Goal: Information Seeking & Learning: Check status

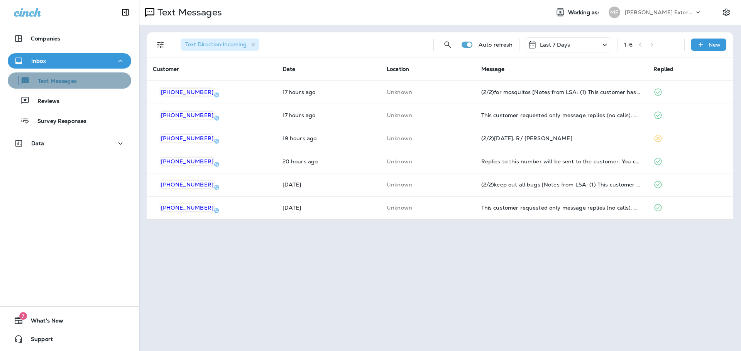
click at [91, 82] on div "Text Messages" at bounding box center [69, 81] width 117 height 12
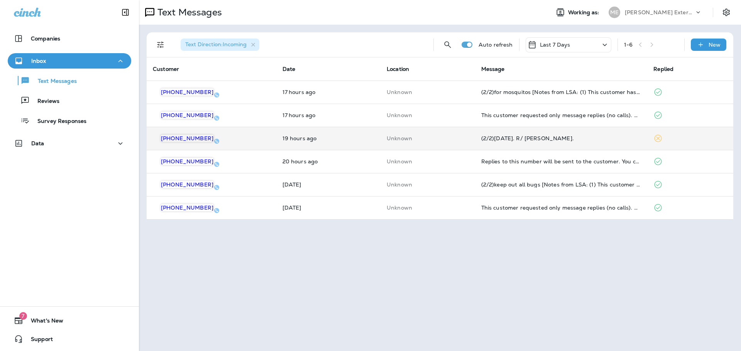
click at [536, 140] on div "(2/2)[DATE]. R/ [PERSON_NAME]." at bounding box center [561, 138] width 160 height 6
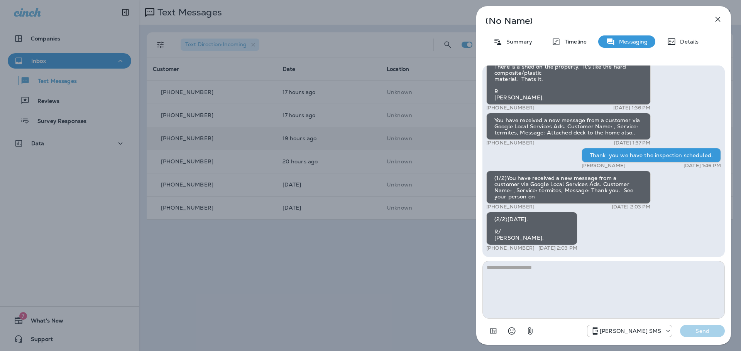
click at [715, 19] on icon "button" at bounding box center [717, 19] width 9 height 9
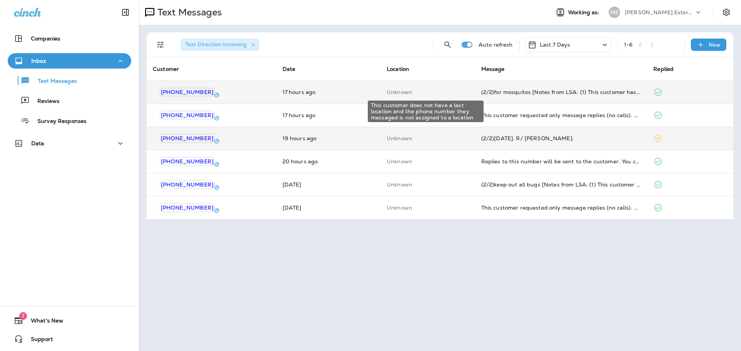
click at [397, 91] on p "Unknown" at bounding box center [427, 92] width 82 height 6
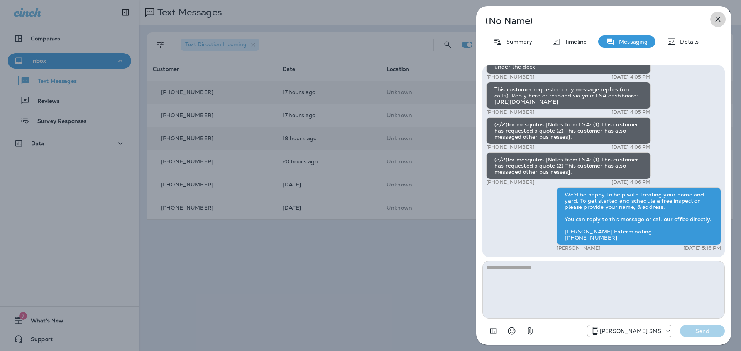
click at [715, 21] on icon "button" at bounding box center [717, 19] width 9 height 9
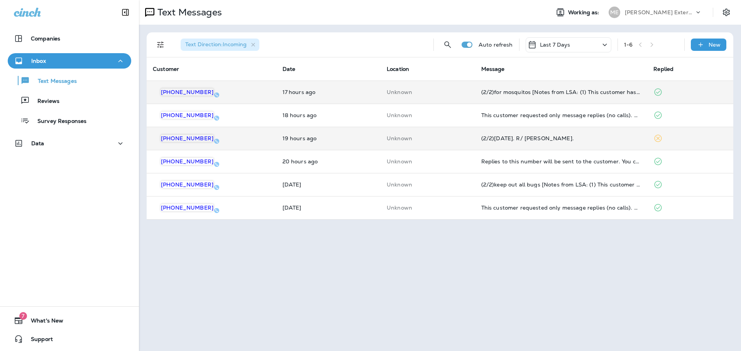
click at [58, 62] on div "Inbox" at bounding box center [69, 61] width 111 height 10
click at [55, 63] on div "Inbox" at bounding box center [69, 61] width 111 height 10
click at [53, 83] on p "Text Messages" at bounding box center [53, 81] width 47 height 7
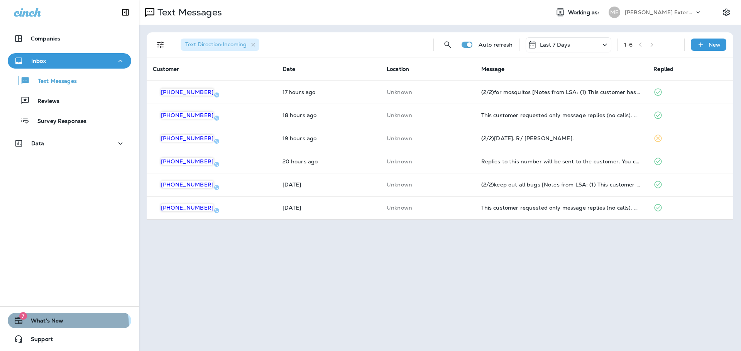
click at [58, 326] on span "What's New" at bounding box center [43, 322] width 40 height 9
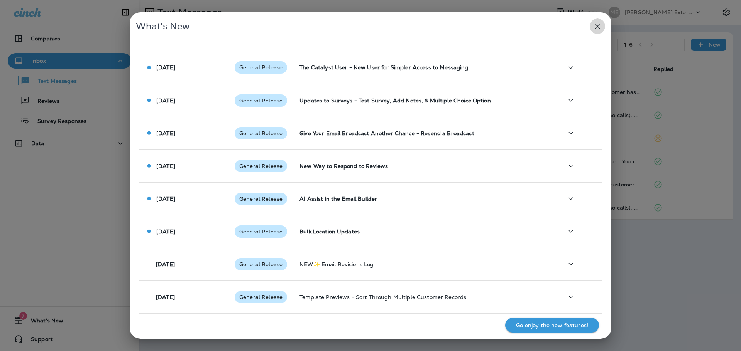
click at [600, 21] on button "button" at bounding box center [596, 26] width 15 height 15
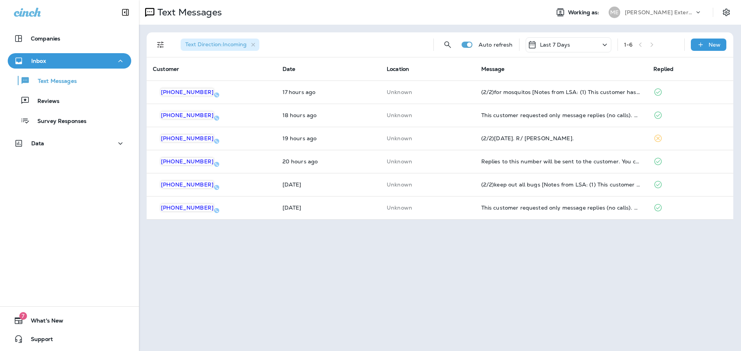
click at [679, 14] on p "[PERSON_NAME] Exterminating" at bounding box center [658, 12] width 69 height 6
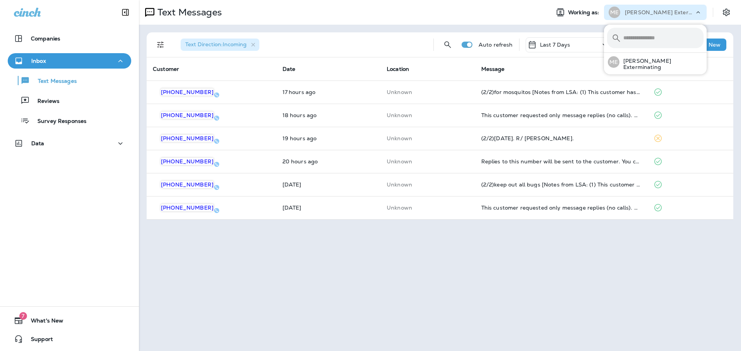
drag, startPoint x: 475, startPoint y: 12, endPoint x: 567, endPoint y: 3, distance: 92.6
click at [481, 10] on div "Text Messages" at bounding box center [341, 12] width 404 height 15
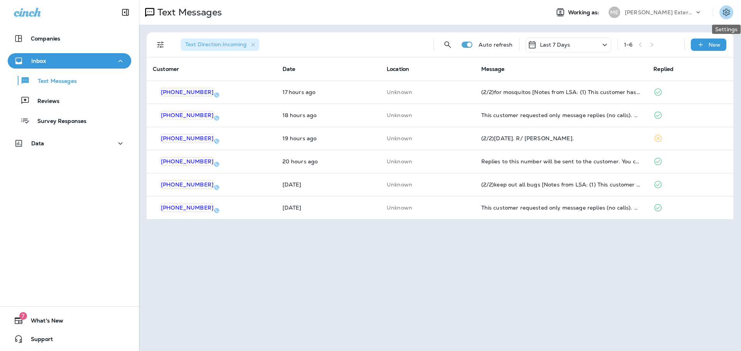
click at [723, 14] on icon "Settings" at bounding box center [725, 11] width 7 height 7
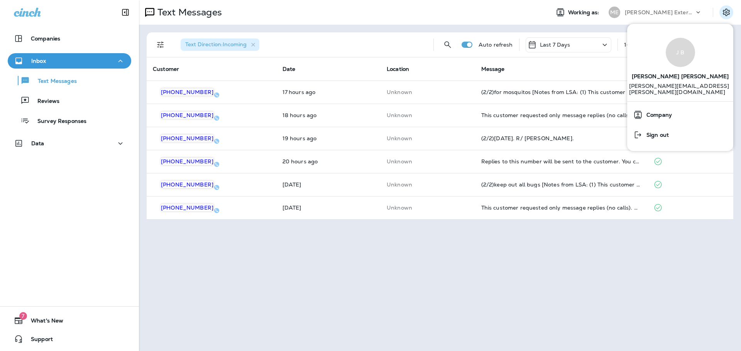
click at [463, 5] on div "Text Messages" at bounding box center [341, 12] width 404 height 15
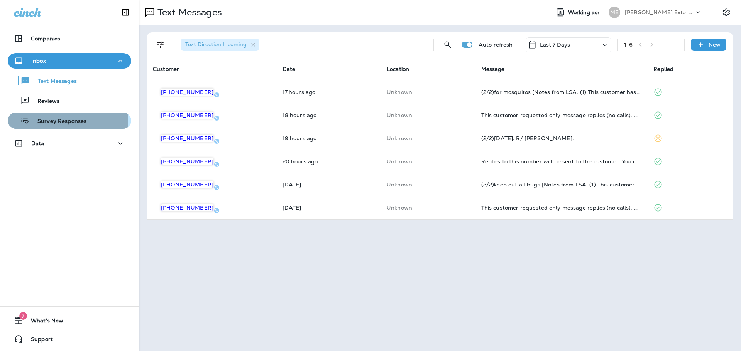
click at [40, 121] on p "Survey Responses" at bounding box center [58, 121] width 57 height 7
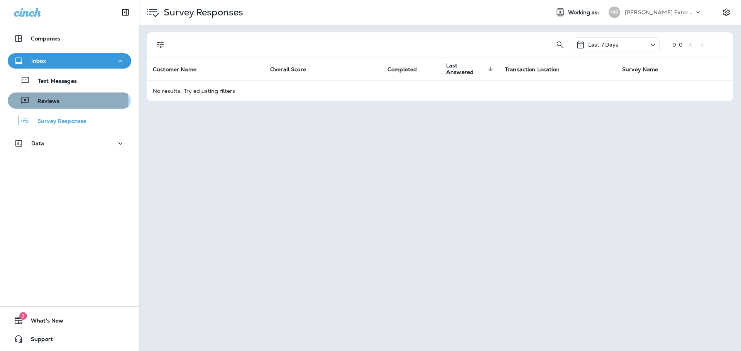
click at [60, 102] on div "Reviews" at bounding box center [69, 101] width 117 height 12
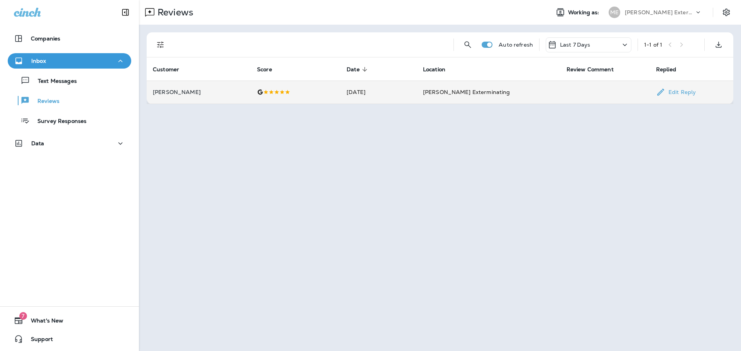
click at [262, 92] on div at bounding box center [295, 92] width 77 height 6
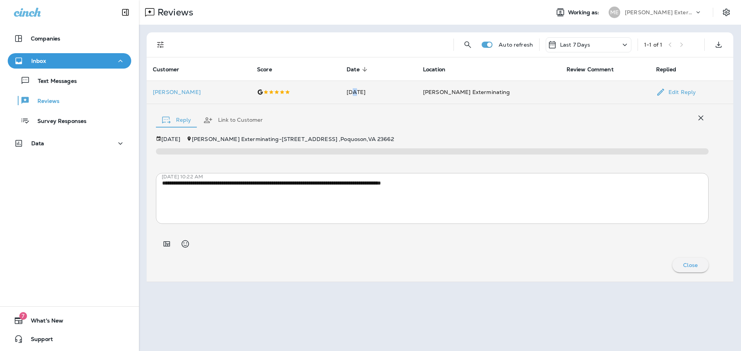
click at [353, 85] on td "Sep 2, 2025" at bounding box center [378, 92] width 76 height 23
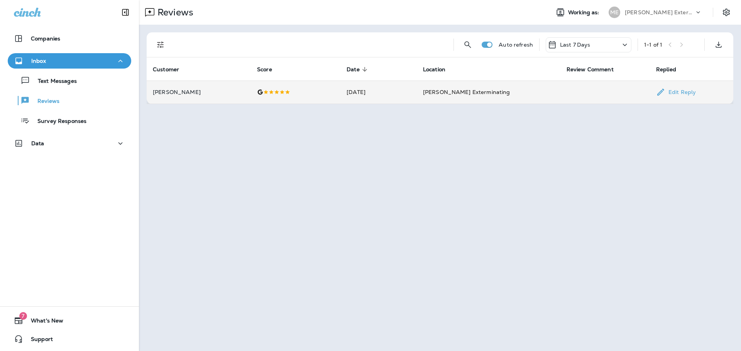
click at [457, 88] on td "[PERSON_NAME] Exterminating" at bounding box center [488, 92] width 143 height 23
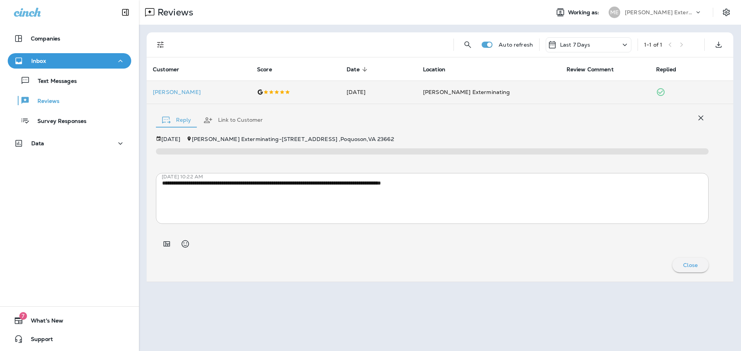
click at [246, 119] on button "Link to Customer" at bounding box center [233, 120] width 72 height 28
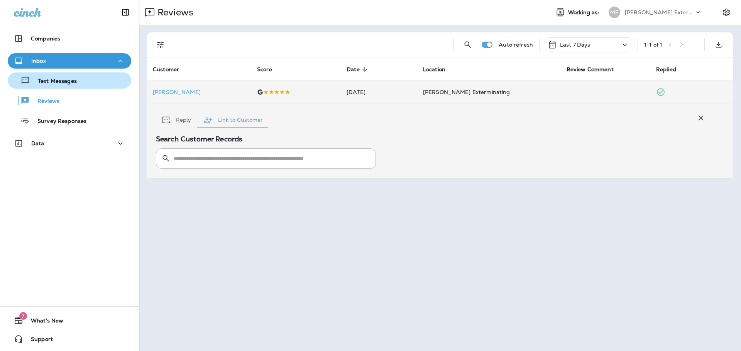
click at [85, 84] on div "Text Messages" at bounding box center [69, 81] width 117 height 12
